Goal: Transaction & Acquisition: Obtain resource

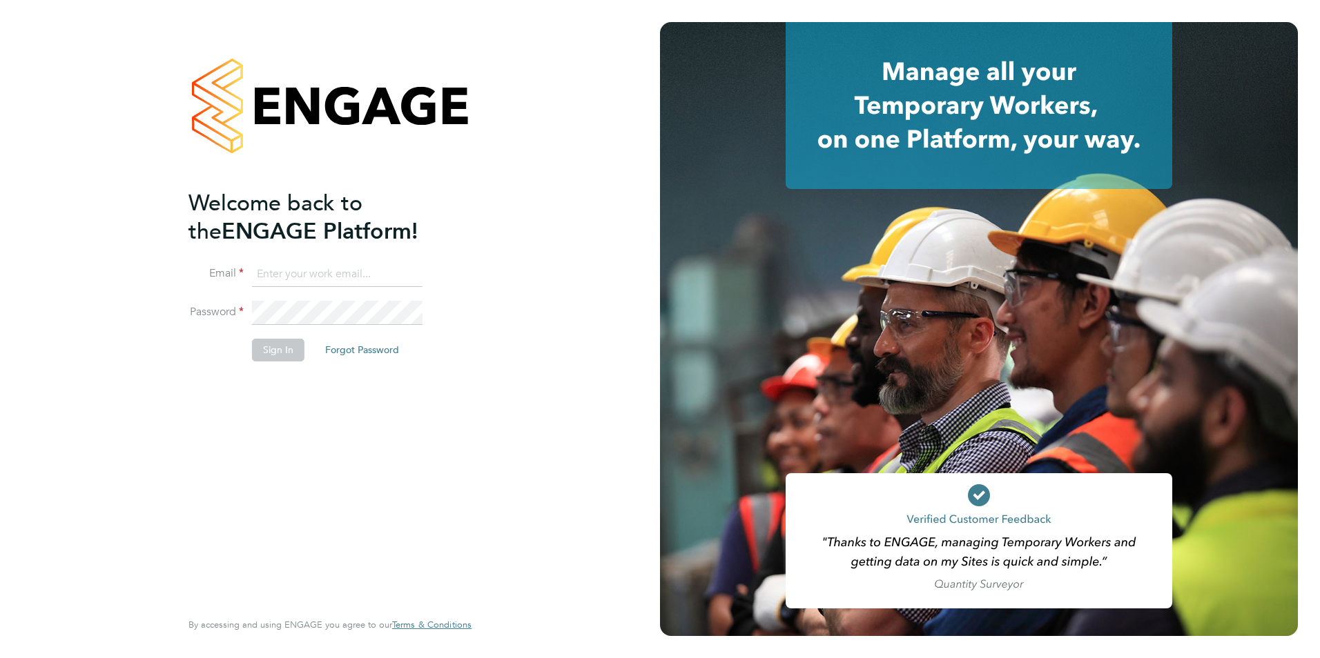
type input "ian.tannahill@linsco.com"
click at [281, 349] on button "Sign In" at bounding box center [278, 350] width 52 height 22
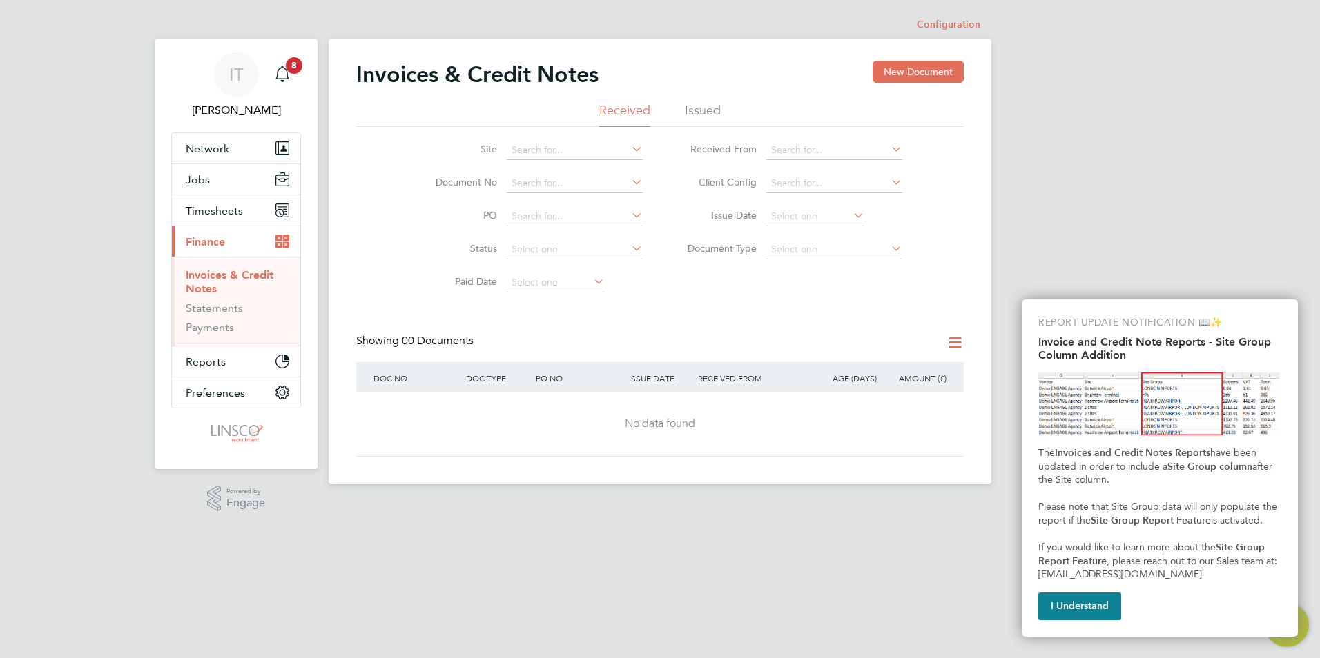
click at [686, 116] on li "Issued" at bounding box center [703, 114] width 36 height 25
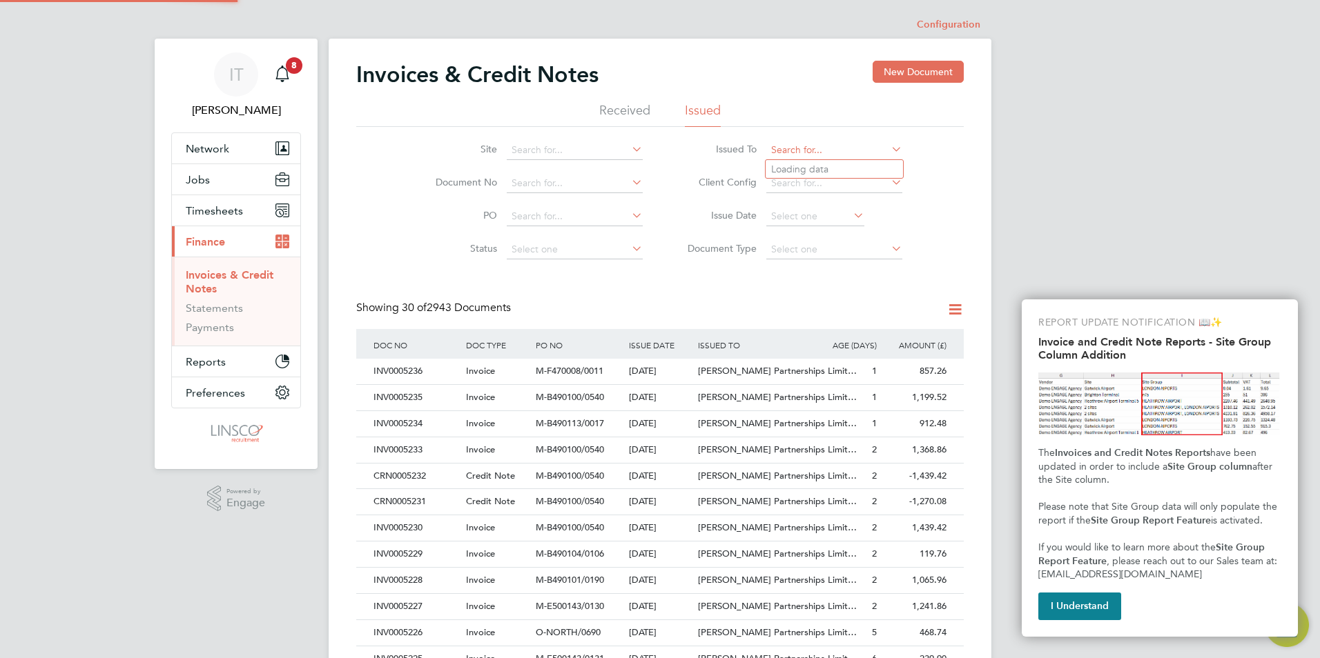
click at [791, 146] on input at bounding box center [834, 150] width 136 height 19
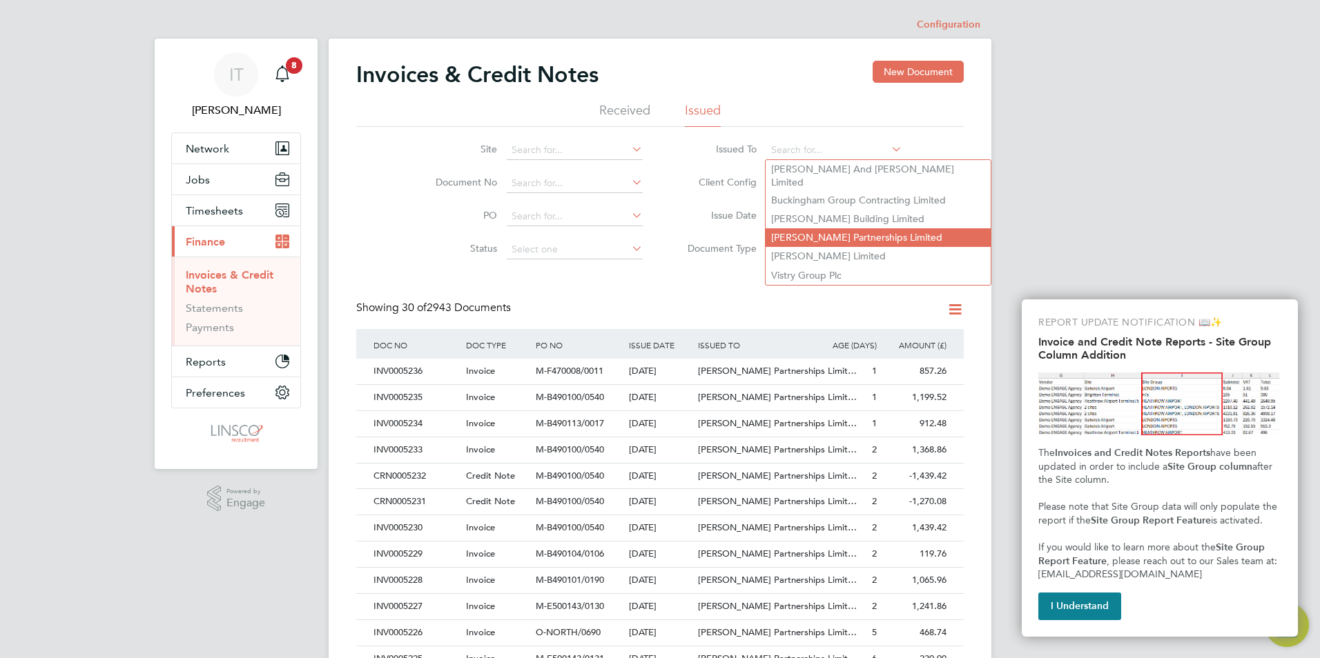
click at [809, 228] on li "[PERSON_NAME] Partnerships Limited" at bounding box center [877, 237] width 225 height 19
type input "[PERSON_NAME] Partnerships Limited"
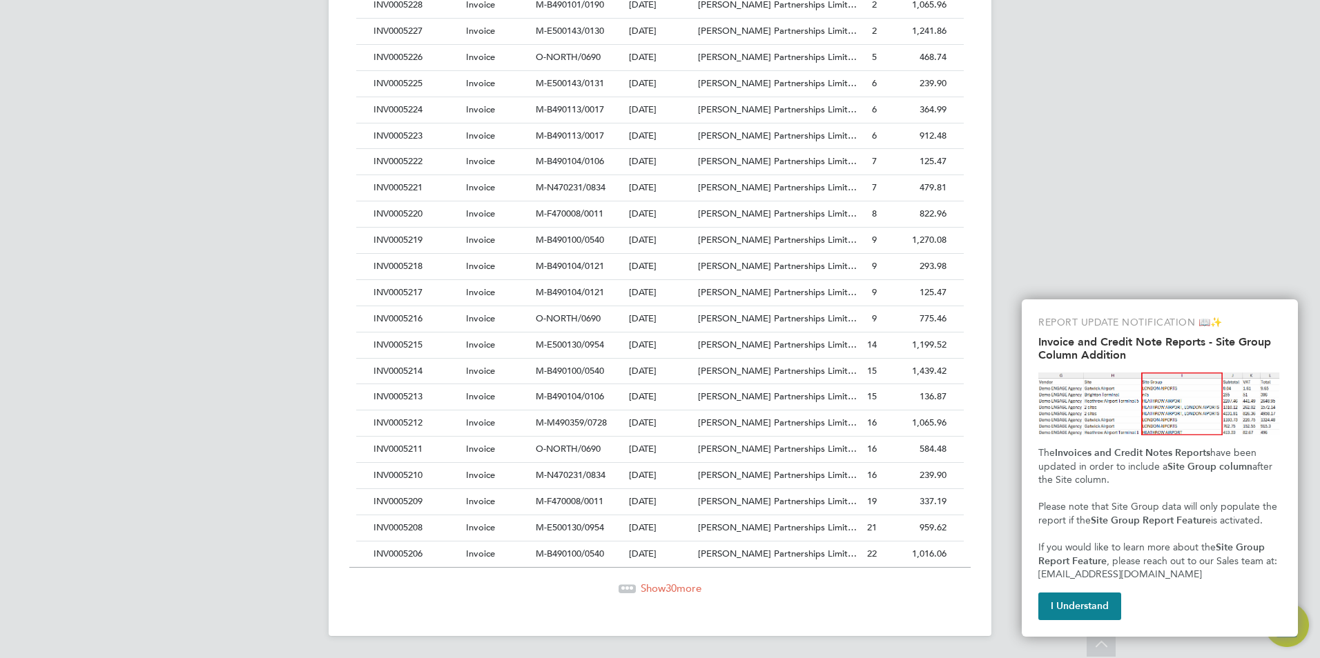
click at [666, 588] on span "30" at bounding box center [670, 588] width 11 height 13
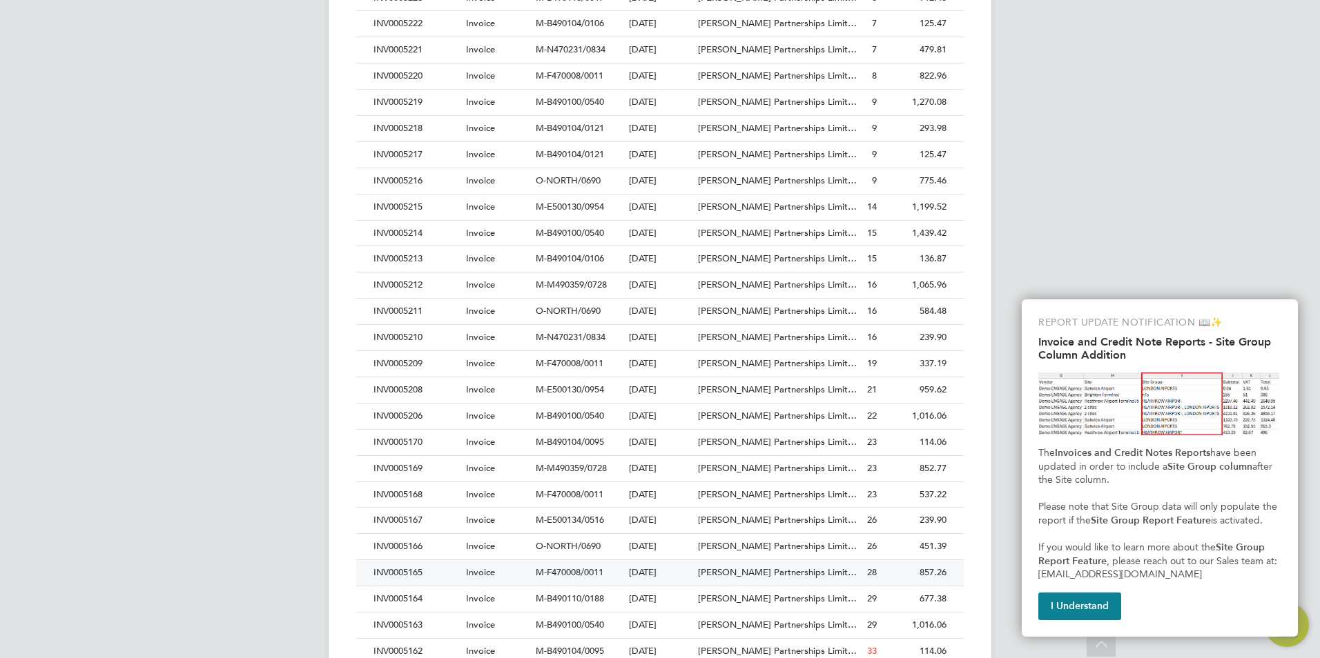
click at [415, 571] on div "INV0005165" at bounding box center [416, 573] width 92 height 26
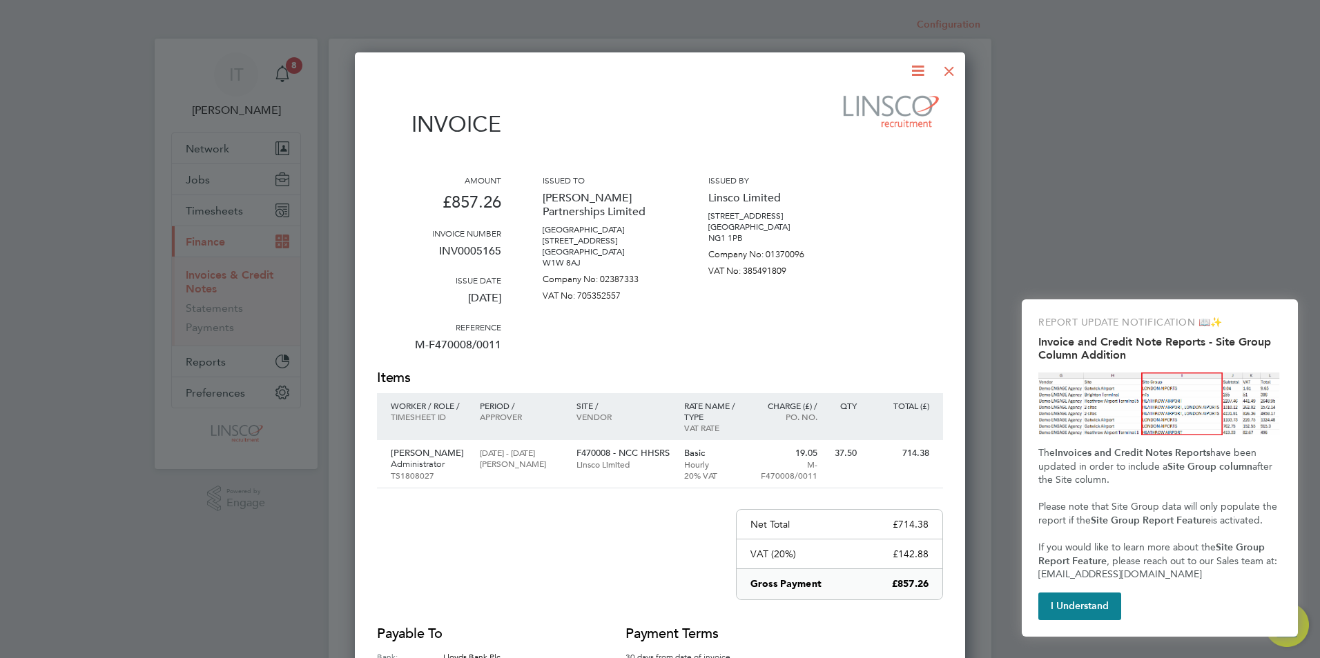
click at [917, 66] on icon at bounding box center [917, 70] width 17 height 17
click at [891, 101] on li "Download Invoice" at bounding box center [875, 103] width 95 height 19
click at [605, 170] on div "Invoice Amount £857.26 Invoice number INV0005165 Issue date [DATE] Reference M-…" at bounding box center [660, 395] width 566 height 610
click at [945, 69] on div at bounding box center [948, 67] width 25 height 25
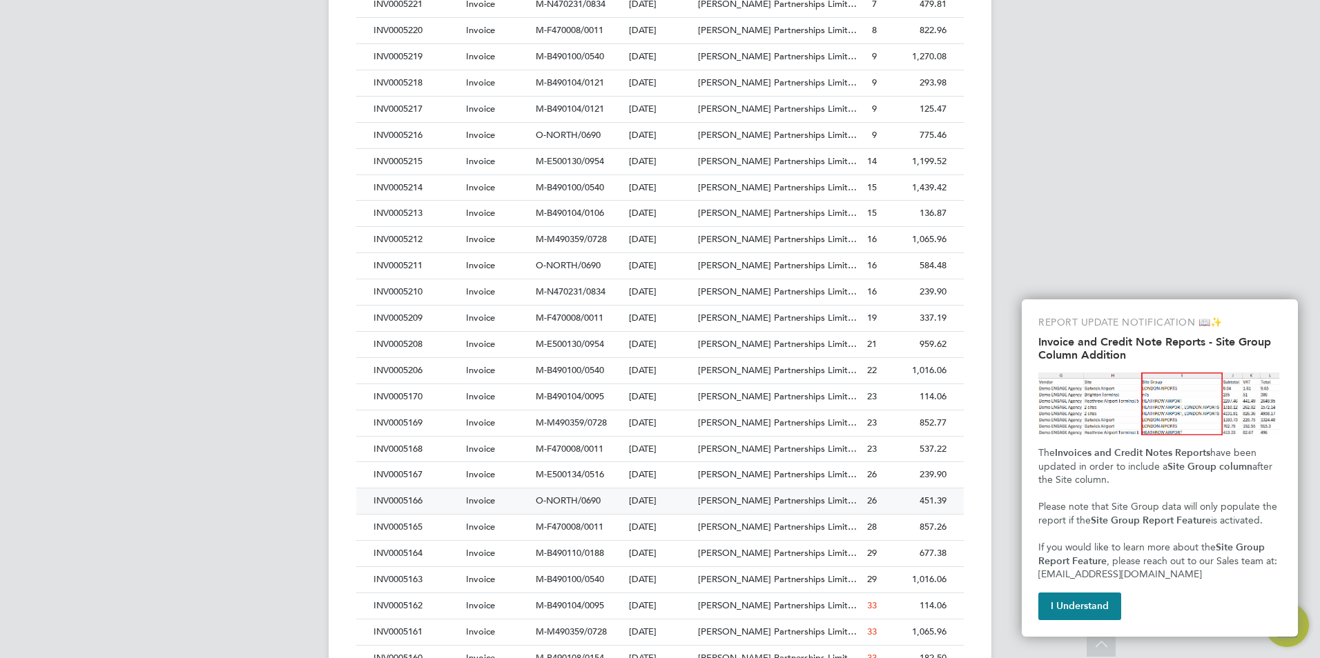
click at [418, 501] on div "INV0005166" at bounding box center [416, 502] width 92 height 26
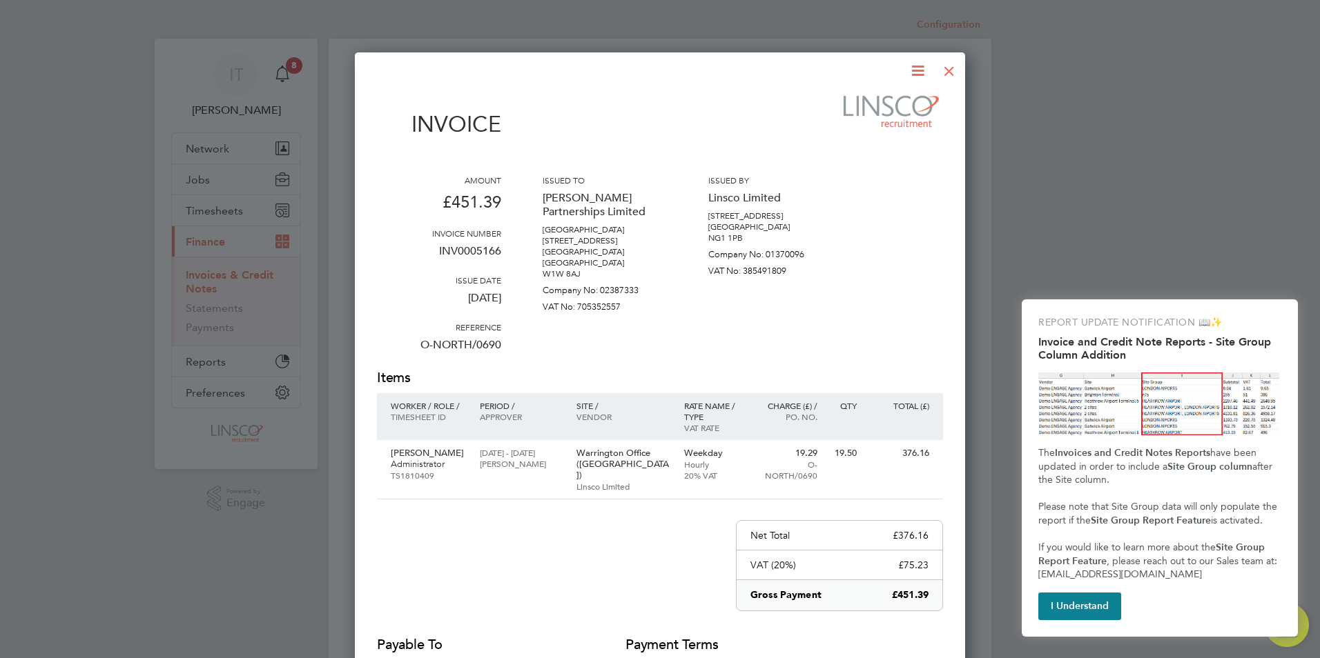
click at [911, 65] on icon at bounding box center [917, 70] width 17 height 17
click at [890, 97] on li "Download Invoice" at bounding box center [875, 103] width 95 height 19
click at [950, 65] on div at bounding box center [948, 67] width 25 height 25
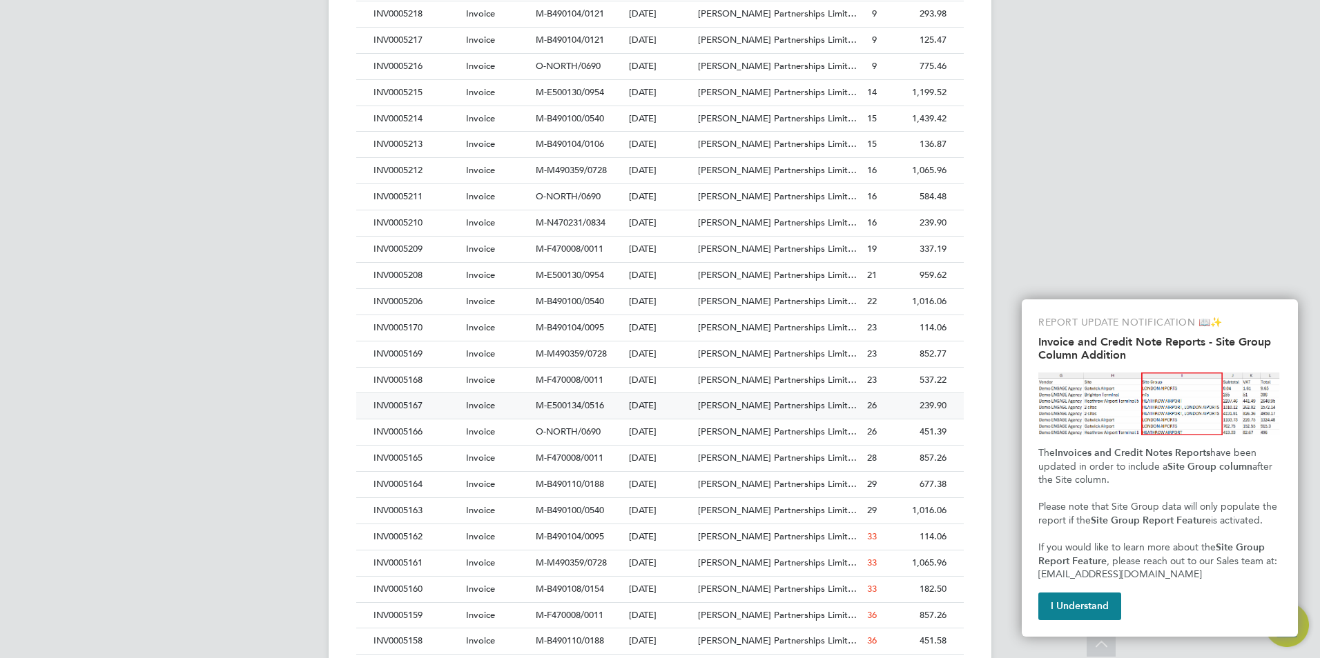
click at [405, 408] on div "INV0005167" at bounding box center [416, 406] width 92 height 26
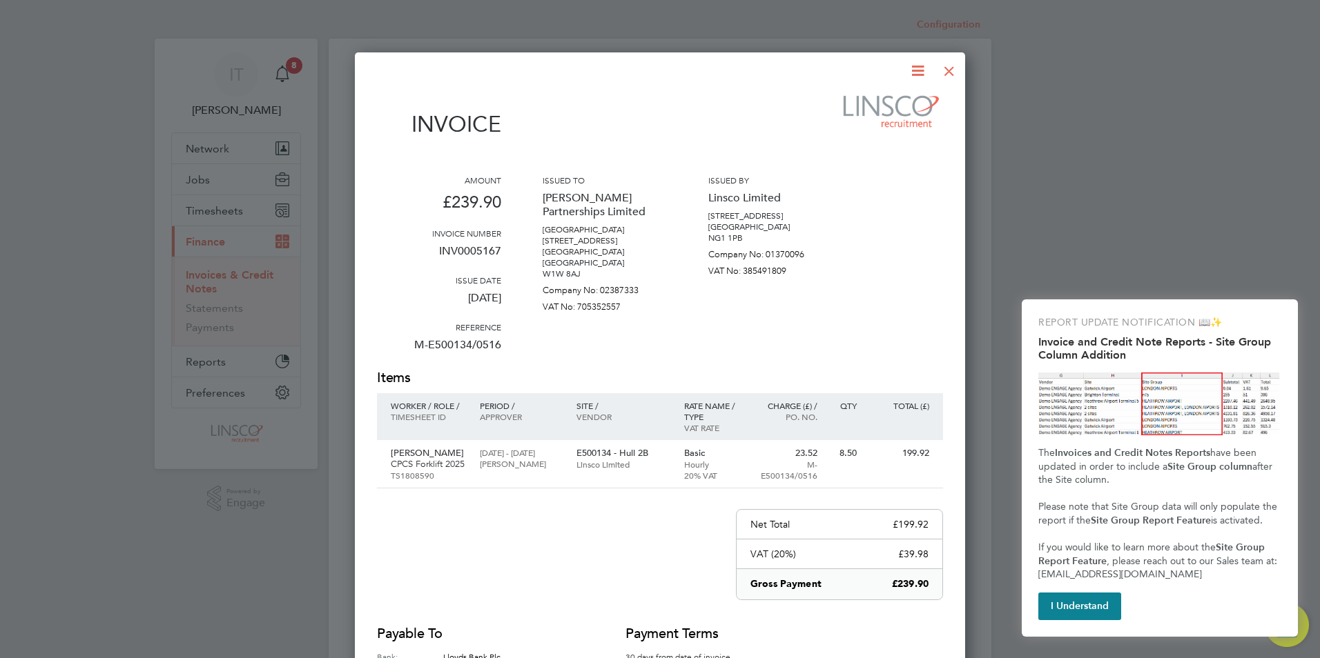
click at [909, 69] on icon at bounding box center [917, 70] width 17 height 17
click at [864, 99] on li "Download Invoice" at bounding box center [875, 103] width 95 height 19
drag, startPoint x: 1245, startPoint y: 0, endPoint x: 922, endPoint y: 73, distance: 331.2
click at [922, 73] on icon at bounding box center [917, 70] width 17 height 17
click at [894, 99] on li "Download Invoice" at bounding box center [875, 103] width 95 height 19
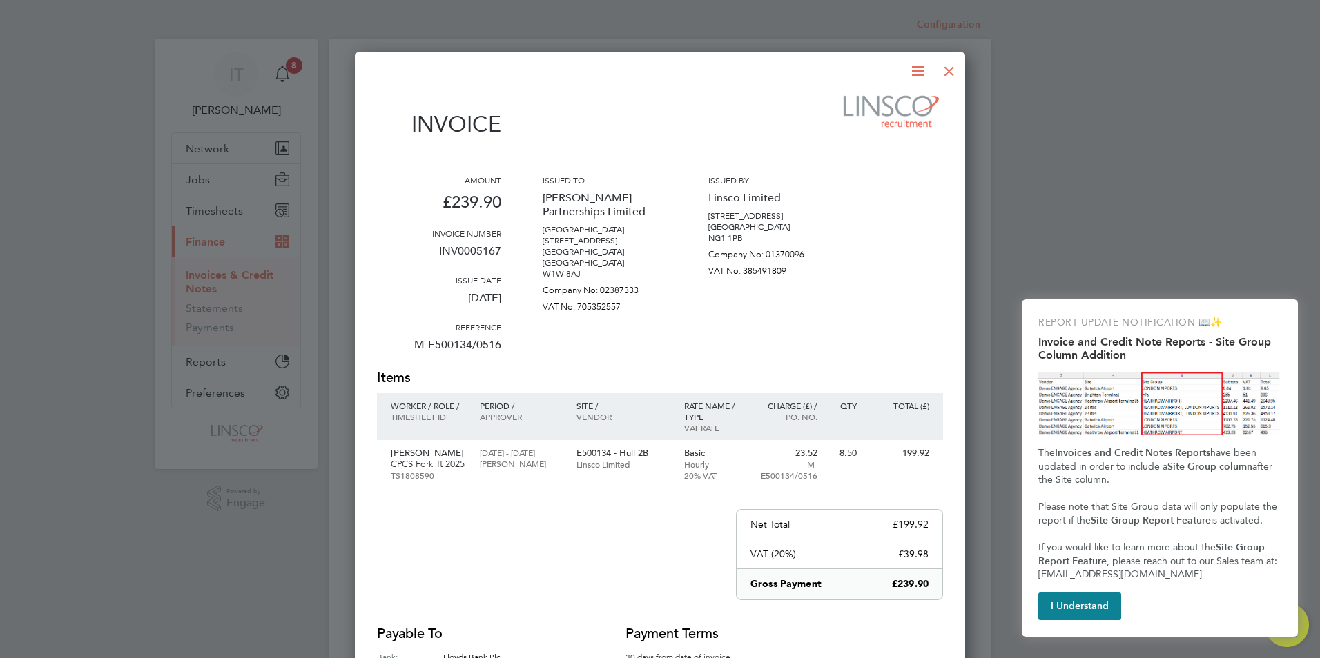
drag, startPoint x: 947, startPoint y: 71, endPoint x: 960, endPoint y: 35, distance: 38.9
click at [949, 70] on div at bounding box center [948, 67] width 25 height 25
